Goal: Information Seeking & Learning: Learn about a topic

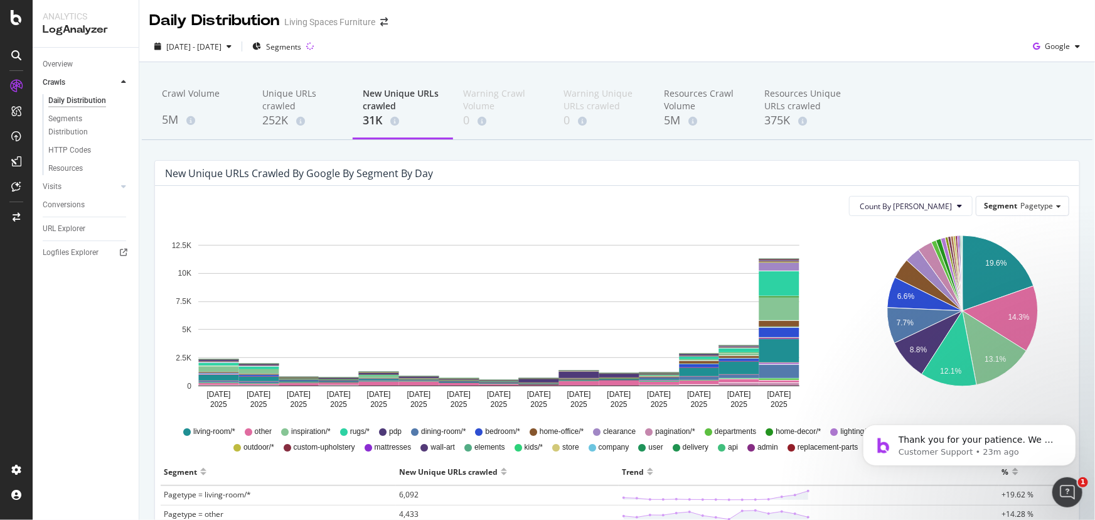
scroll to position [228, 0]
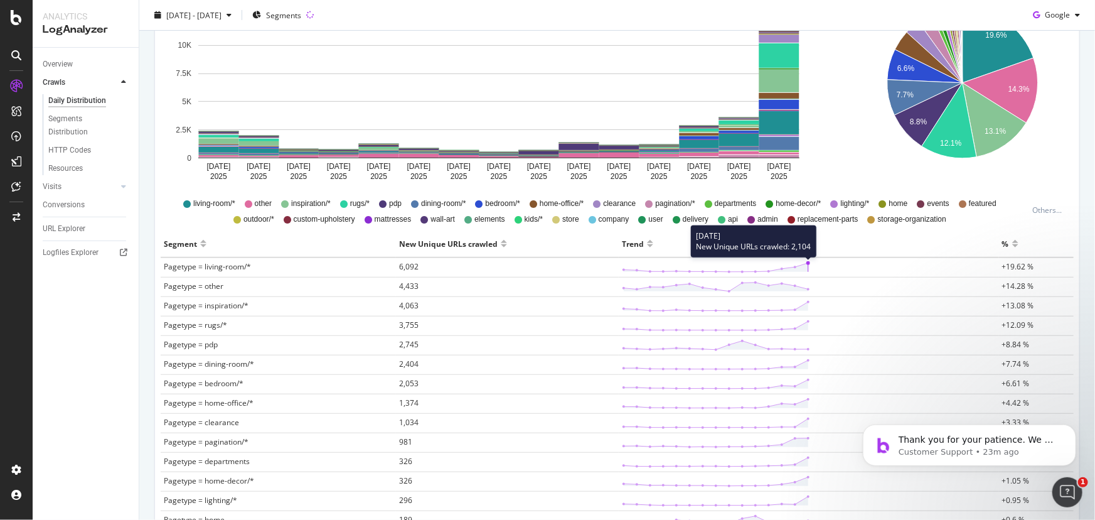
click at [802, 264] on polygon at bounding box center [716, 267] width 185 height 9
click at [806, 263] on circle at bounding box center [808, 263] width 4 height 4
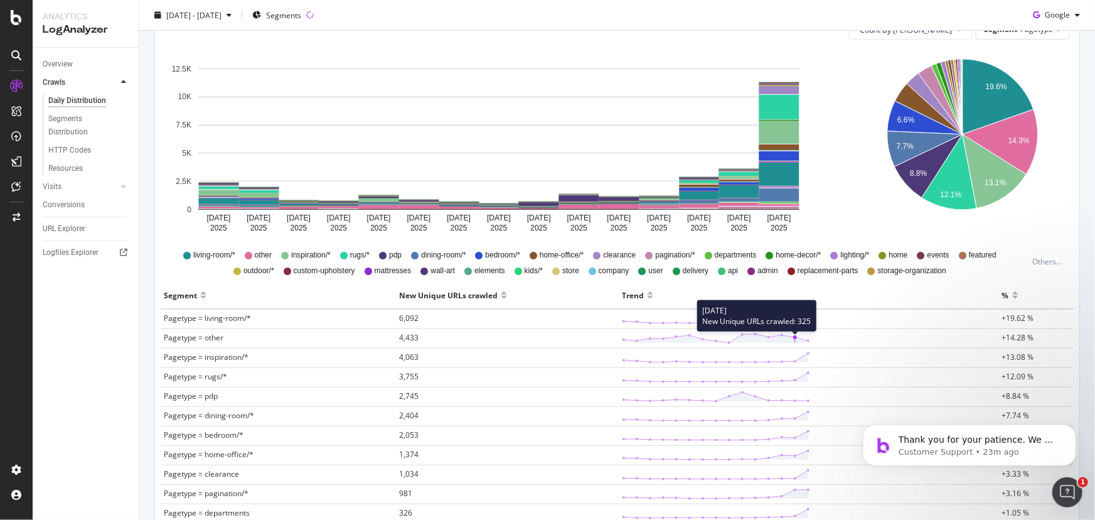
scroll to position [114, 0]
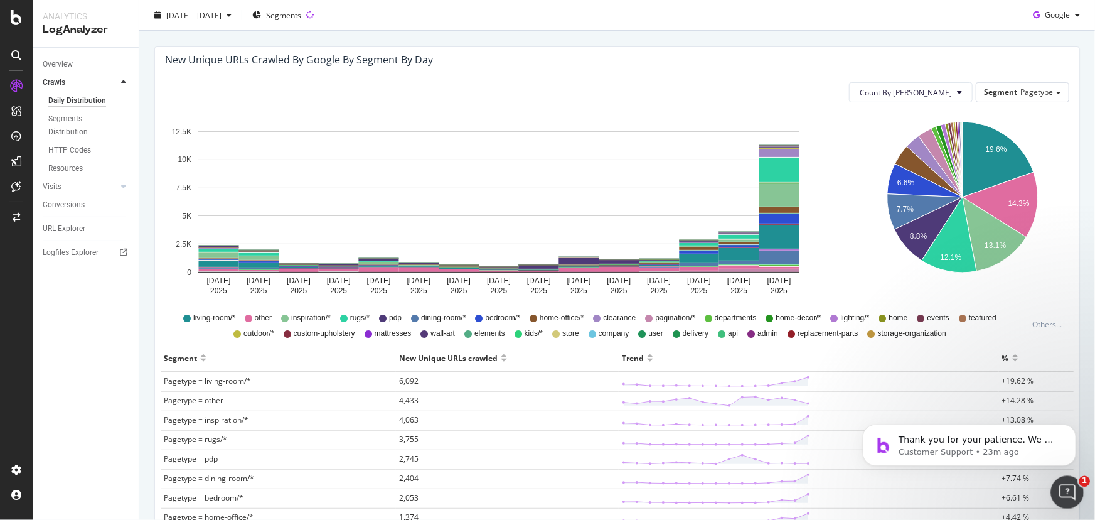
click at [1061, 488] on icon "Open Intercom Messenger" at bounding box center [1066, 490] width 21 height 21
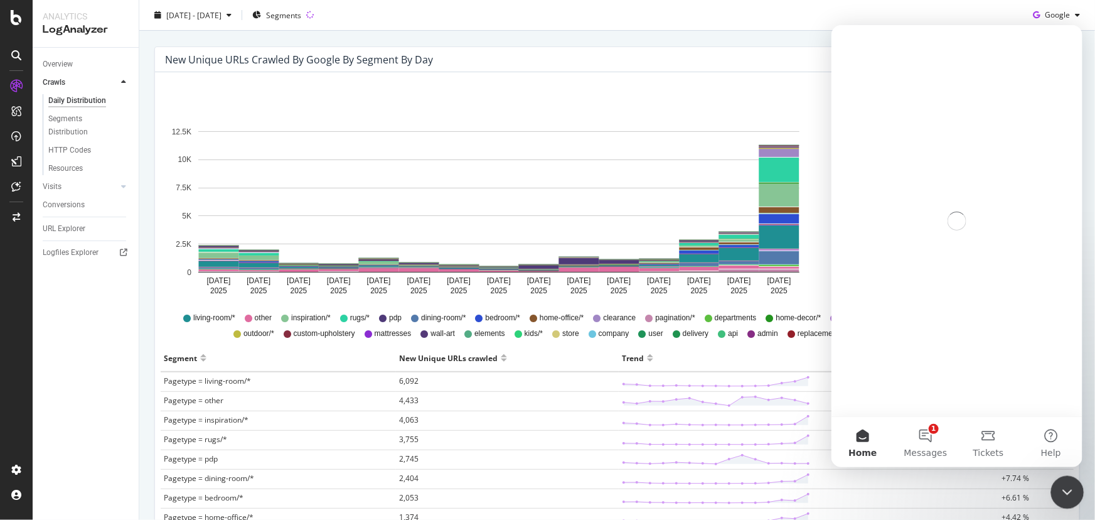
scroll to position [0, 0]
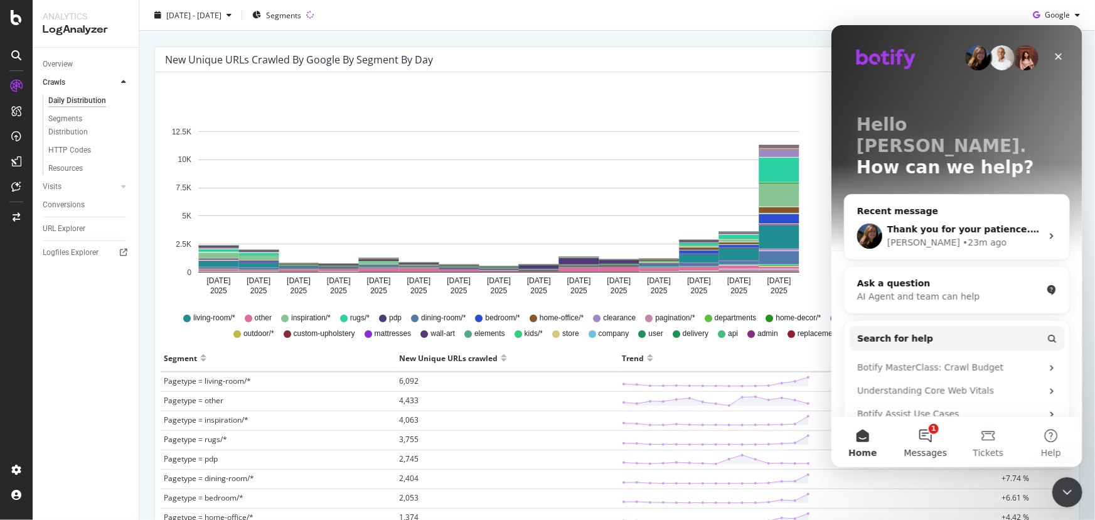
click at [934, 433] on button "1 Messages" at bounding box center [925, 441] width 63 height 50
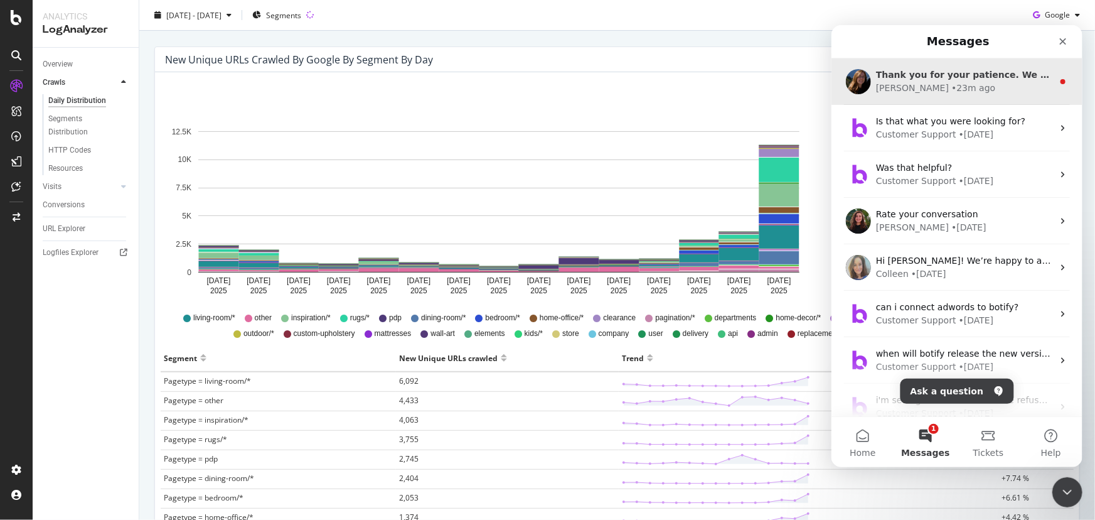
click at [951, 83] on div "• 23m ago" at bounding box center [973, 87] width 44 height 13
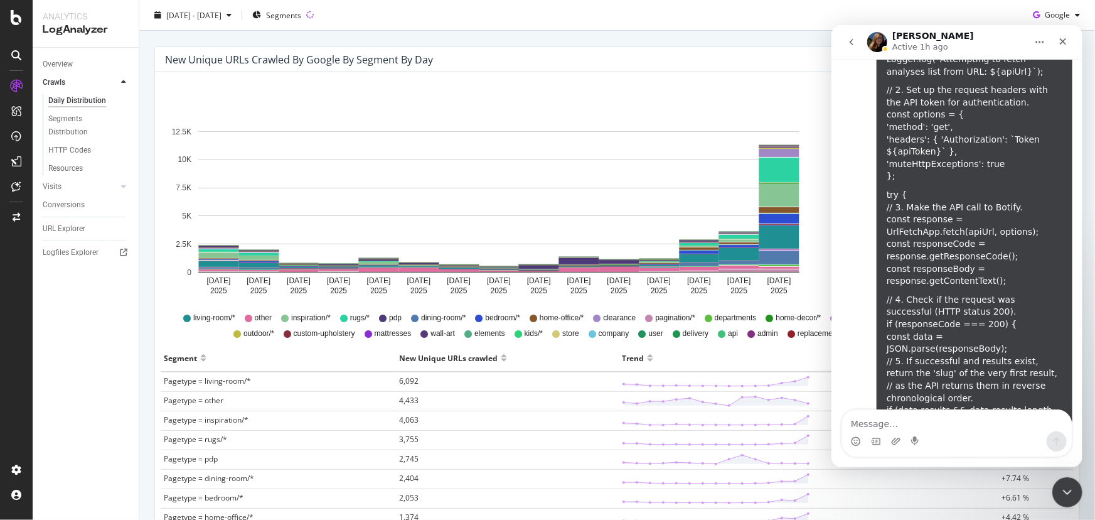
scroll to position [9929, 0]
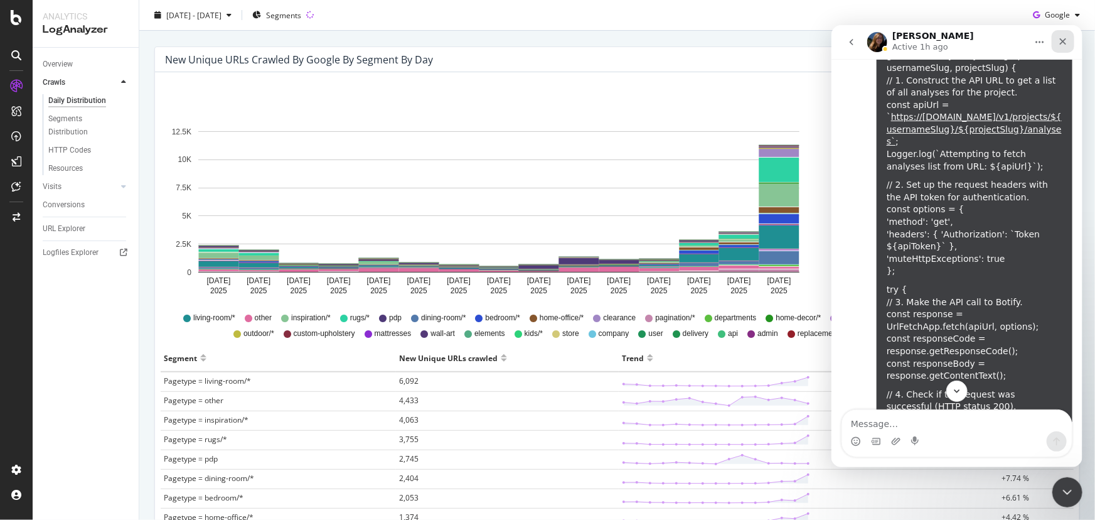
click at [1062, 41] on icon "Close" at bounding box center [1062, 41] width 7 height 7
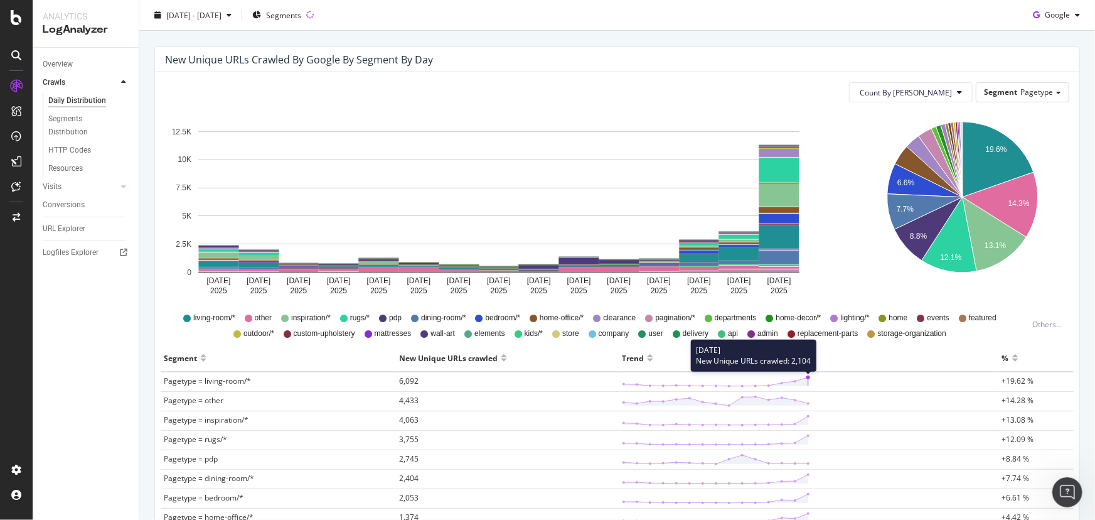
scroll to position [10100, 0]
click at [806, 377] on circle at bounding box center [808, 377] width 4 height 4
click at [224, 383] on span "Pagetype = living-room/*" at bounding box center [207, 380] width 87 height 11
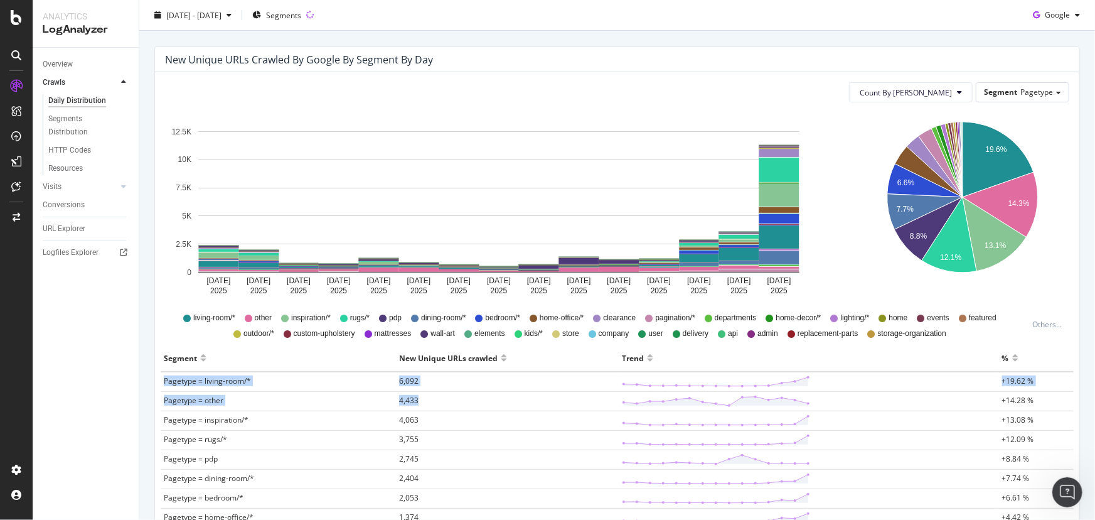
drag, startPoint x: 188, startPoint y: 383, endPoint x: 468, endPoint y: 351, distance: 281.0
click at [948, 389] on tr "Pagetype = living-room/* 6,092 +19.62 %" at bounding box center [617, 382] width 913 height 20
click at [452, 379] on td "6,092" at bounding box center [507, 382] width 223 height 20
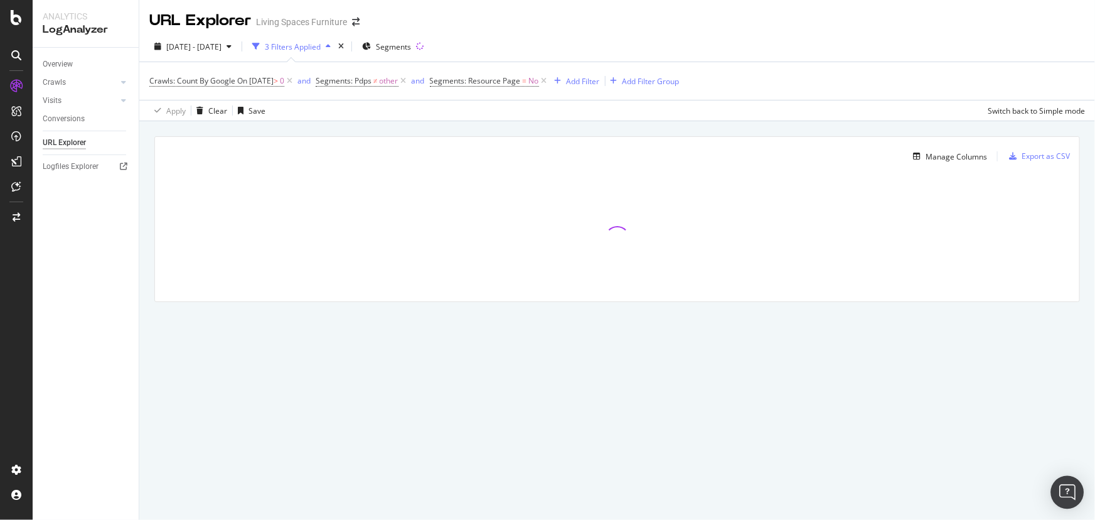
click at [1068, 490] on img "Open Intercom Messenger" at bounding box center [1067, 492] width 16 height 16
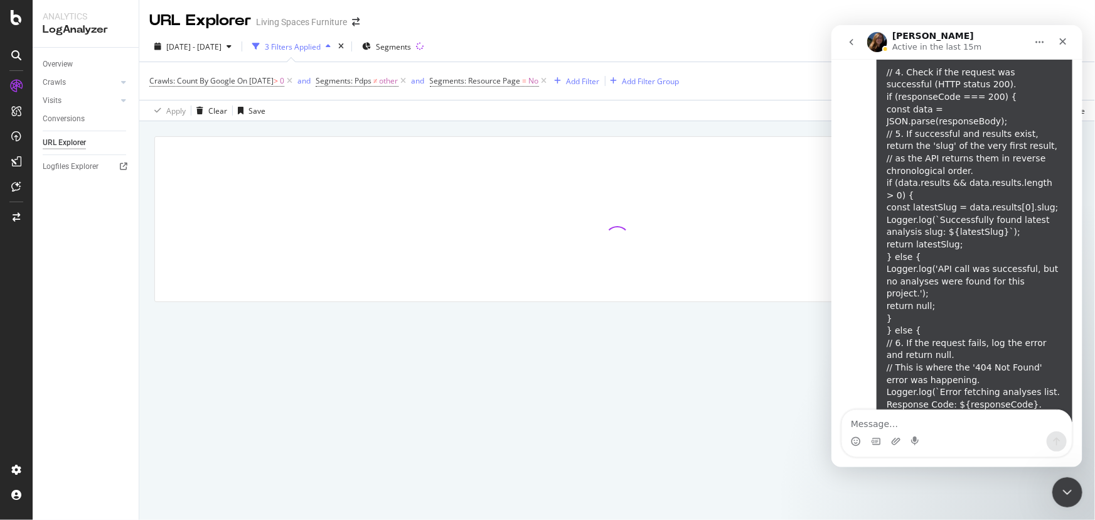
scroll to position [10261, 0]
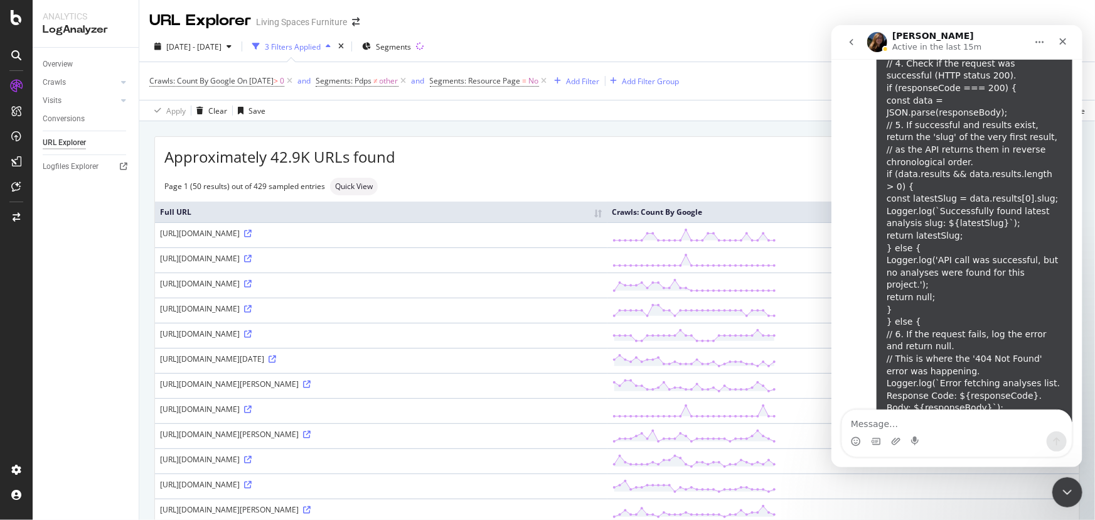
drag, startPoint x: 850, startPoint y: 243, endPoint x: 1040, endPoint y: 370, distance: 228.2
copy div "Hey Kianna, I was checking through our documentation and the call I found here …"
